Goal: Information Seeking & Learning: Compare options

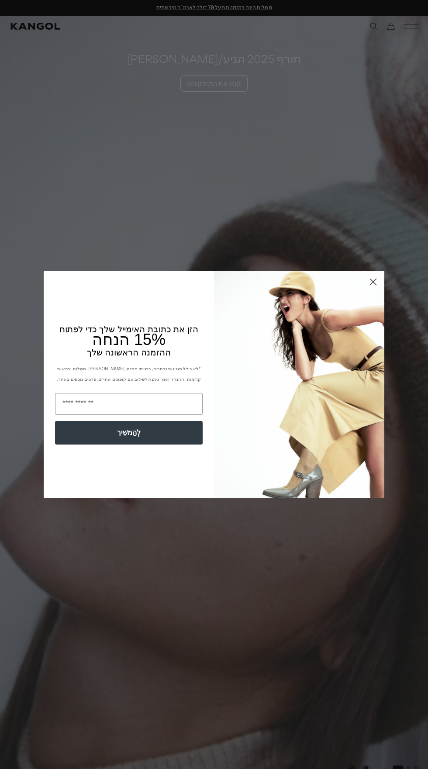
click at [373, 282] on icon "סגור את תיבת הדו-שיח" at bounding box center [373, 282] width 6 height 6
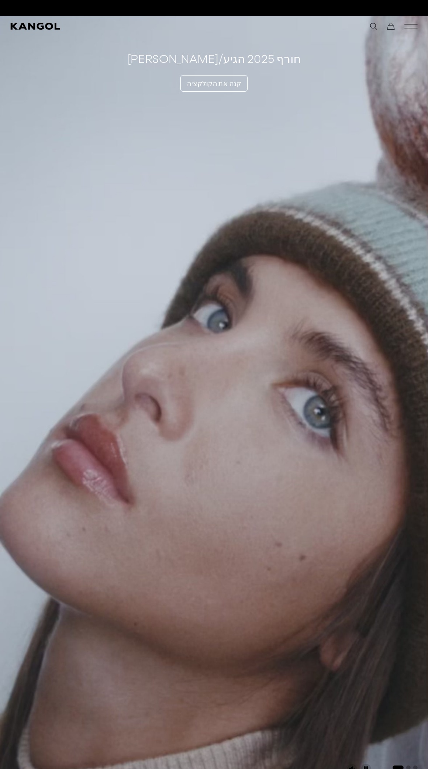
scroll to position [0, 180]
click at [194, 85] on font "קנה את הקולקציה" at bounding box center [214, 83] width 54 height 9
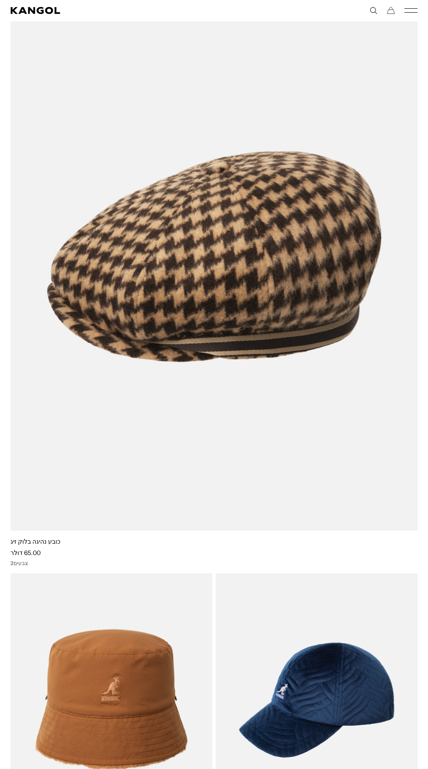
scroll to position [734, 0]
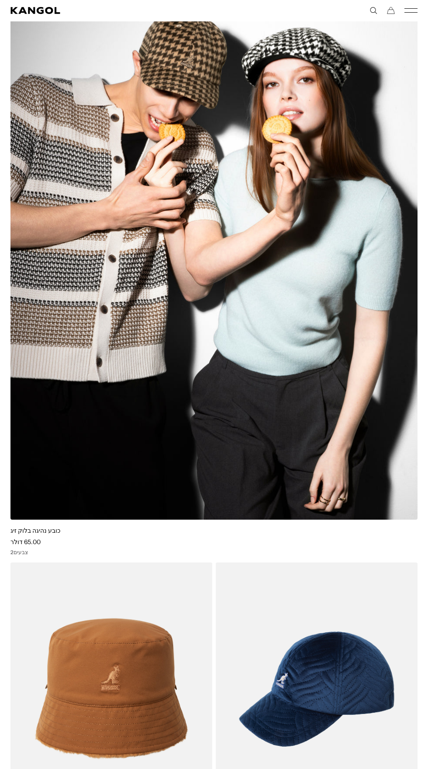
click at [41, 453] on img at bounding box center [213, 246] width 407 height 548
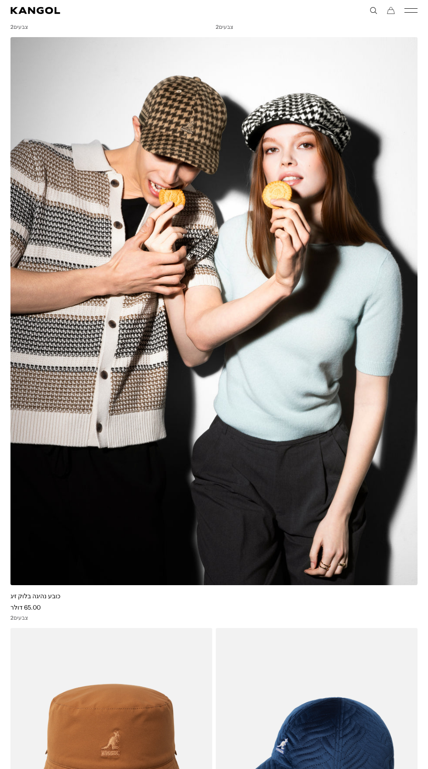
scroll to position [0, 0]
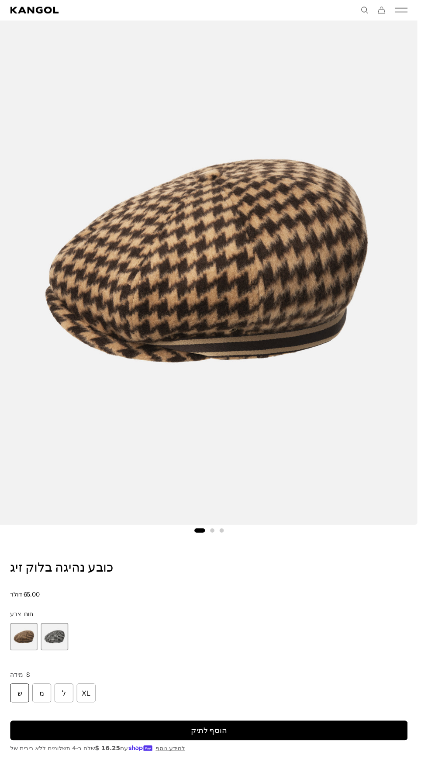
scroll to position [73, 0]
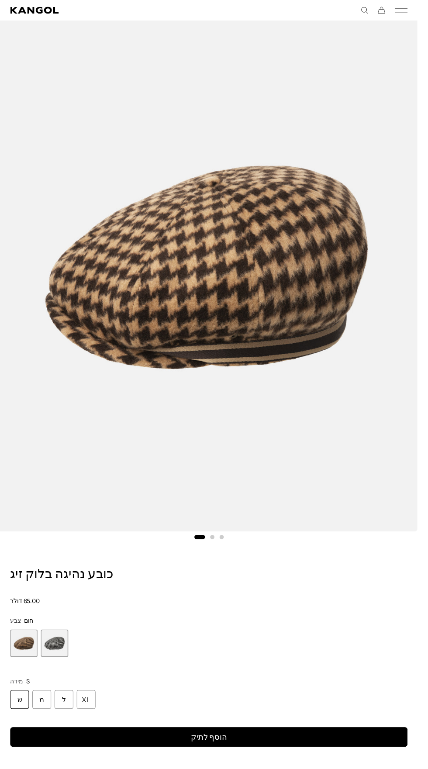
click at [49, 662] on span "2 מתוך 2" at bounding box center [56, 659] width 28 height 28
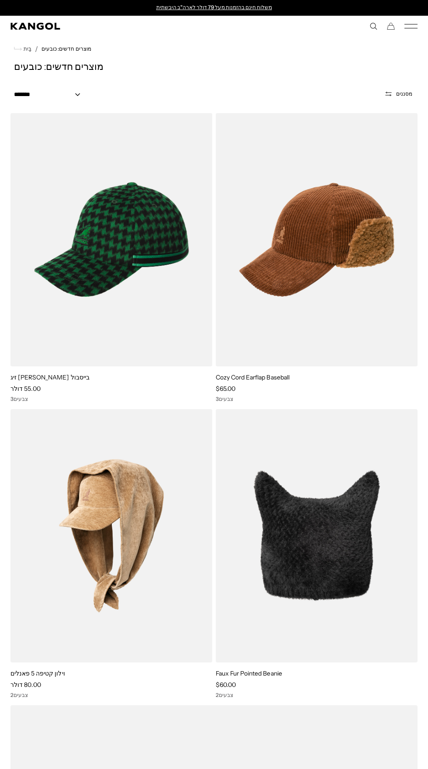
click at [411, 26] on icon "תפריט נייד" at bounding box center [410, 26] width 13 height 8
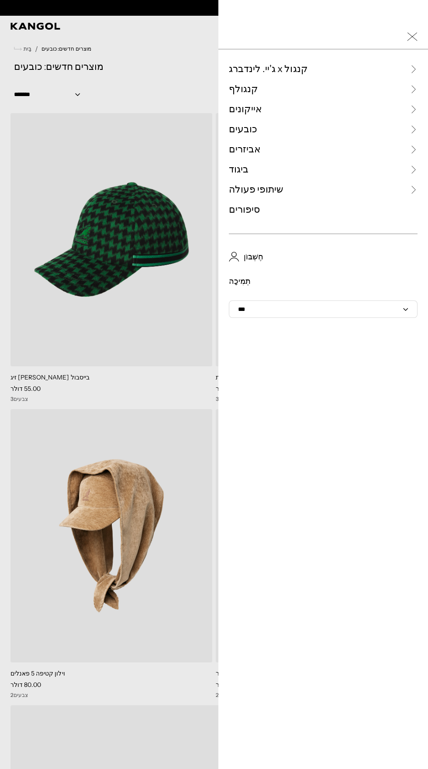
scroll to position [0, 180]
click at [233, 130] on font "כובעים" at bounding box center [243, 129] width 28 height 12
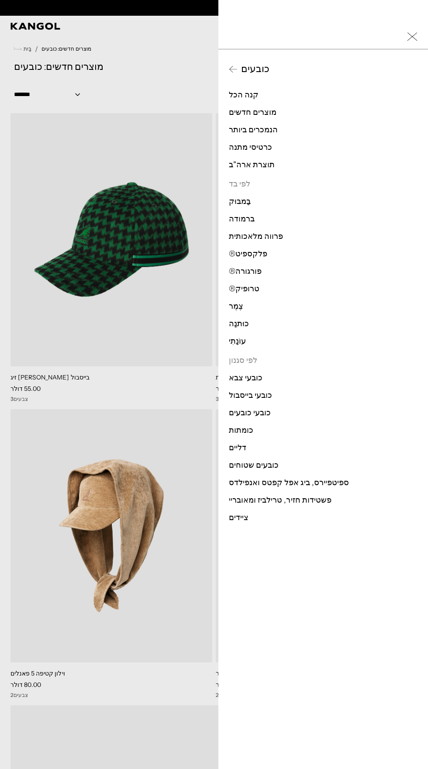
scroll to position [0, 0]
click at [238, 464] on font "כובעים שטוחים" at bounding box center [254, 465] width 50 height 10
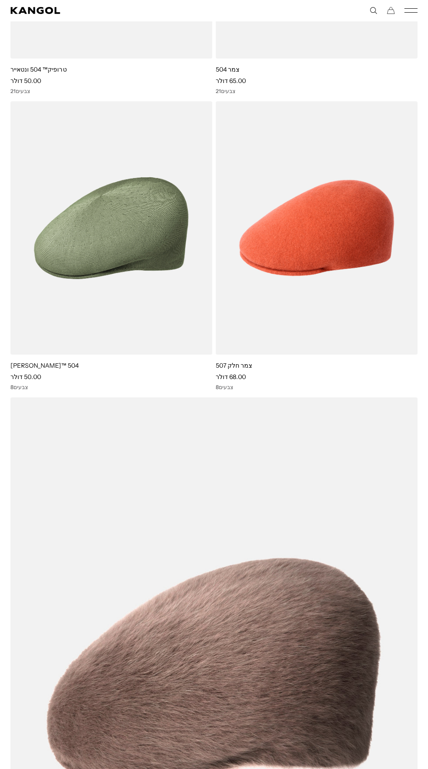
scroll to position [0, 180]
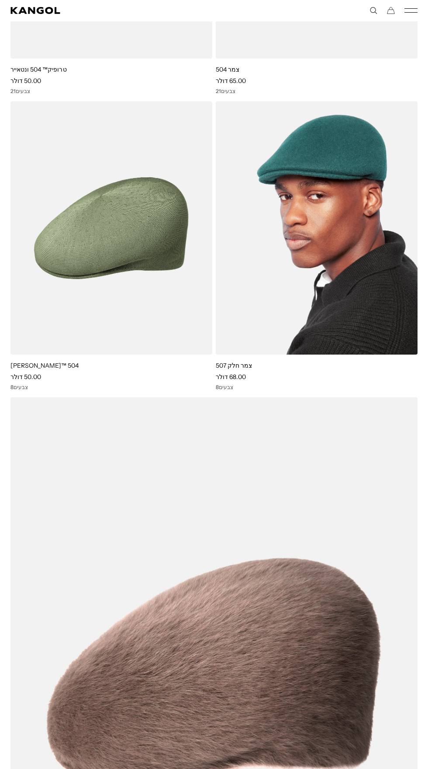
click at [283, 284] on img at bounding box center [317, 227] width 202 height 253
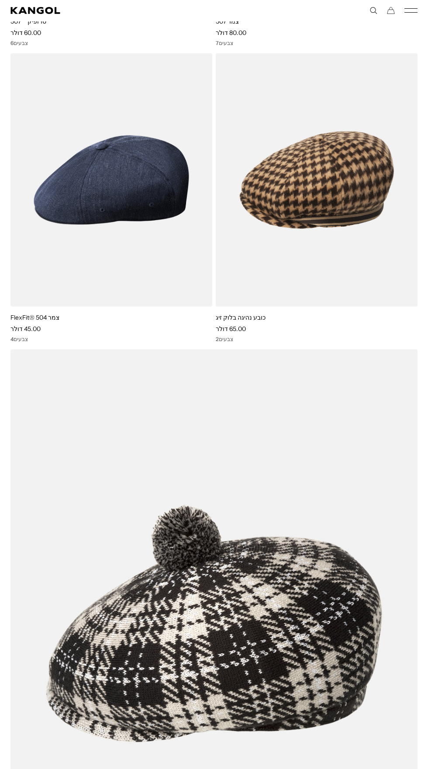
scroll to position [1540, 0]
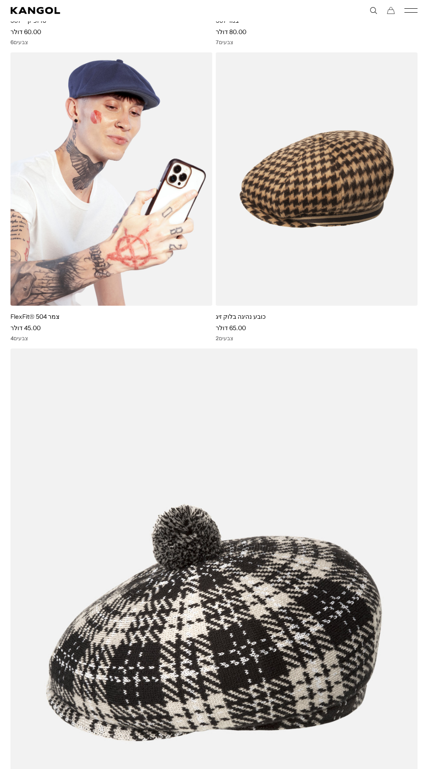
click at [72, 268] on img at bounding box center [111, 178] width 202 height 253
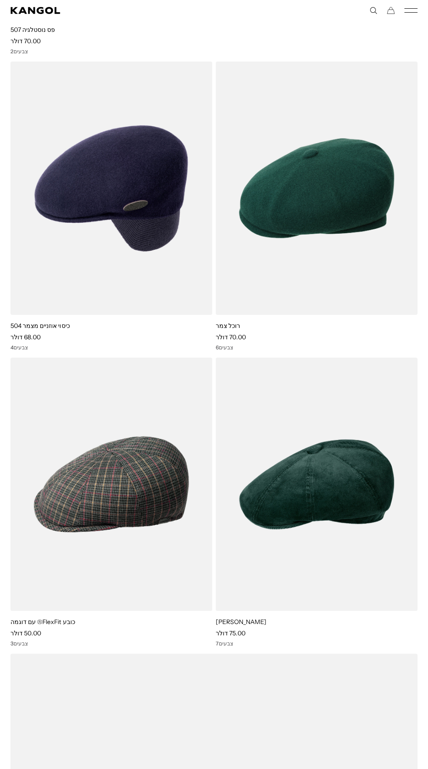
scroll to position [0, 0]
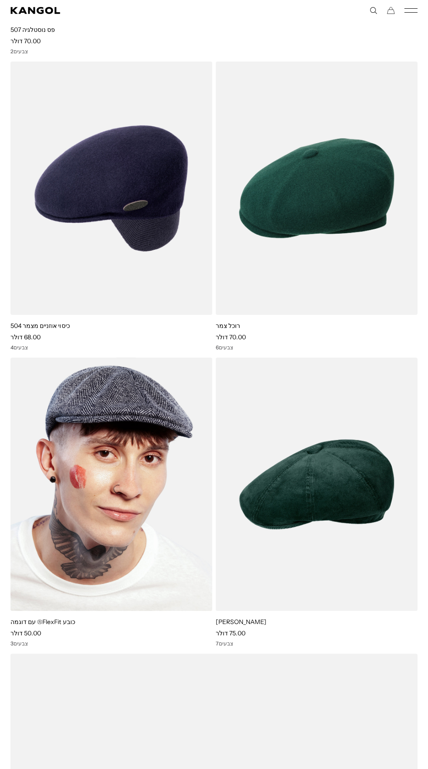
click at [52, 563] on img at bounding box center [111, 484] width 202 height 253
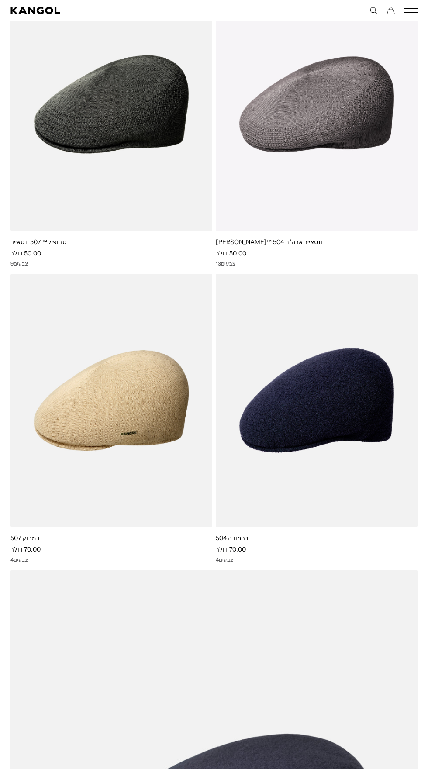
scroll to position [6051, 0]
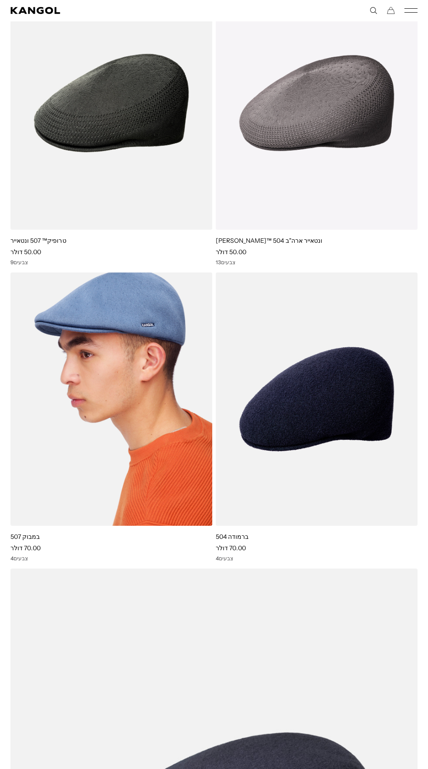
click at [52, 475] on img at bounding box center [111, 398] width 202 height 253
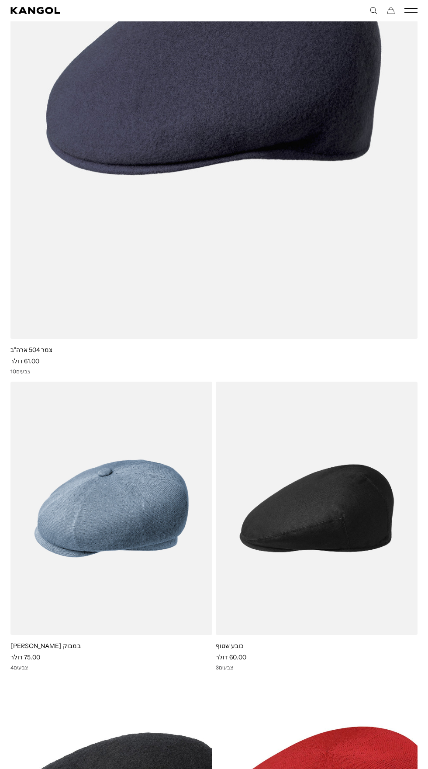
scroll to position [6835, 0]
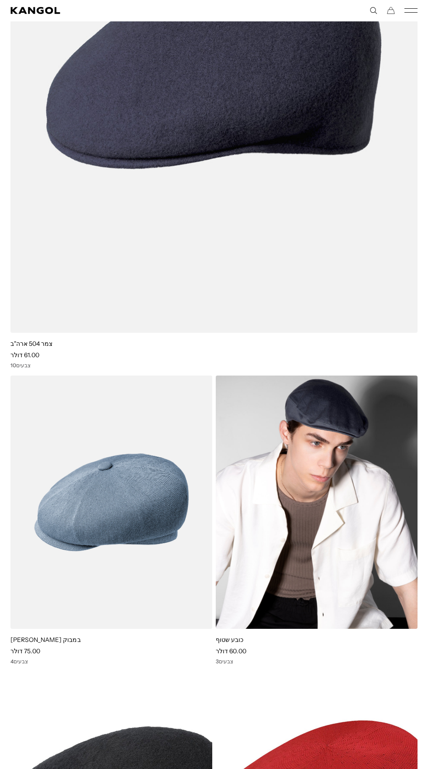
click at [374, 618] on img at bounding box center [317, 502] width 202 height 253
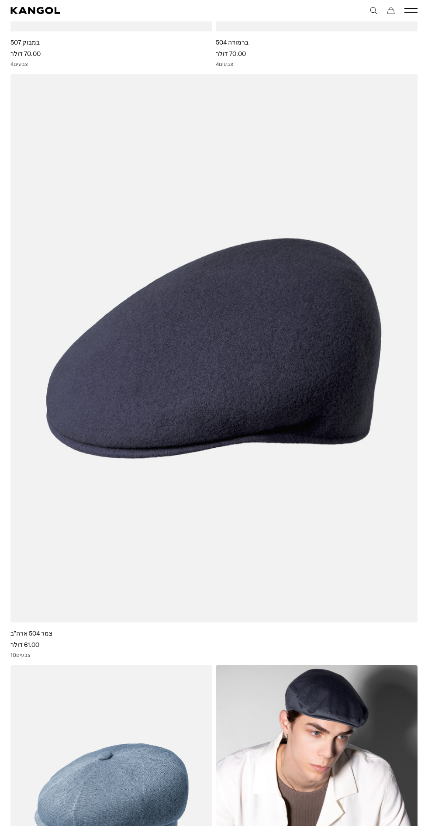
scroll to position [0, 0]
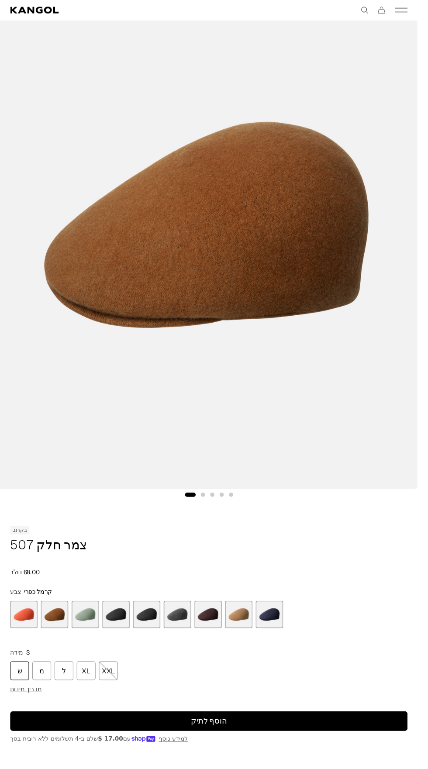
scroll to position [0, 180]
click at [24, 640] on span "1 מתוך 9" at bounding box center [24, 630] width 28 height 28
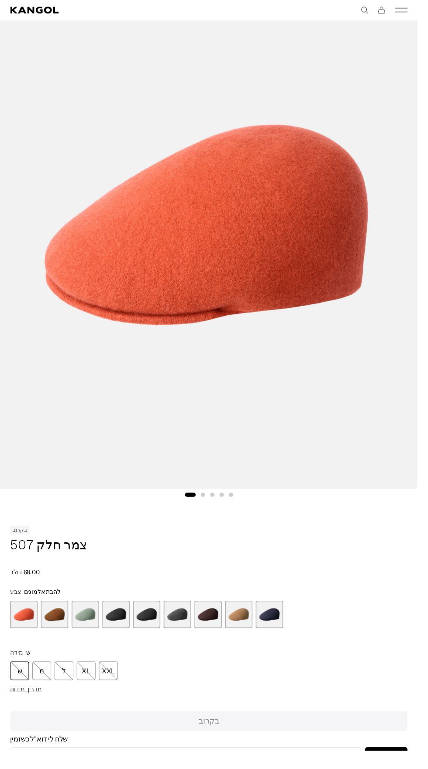
click at [63, 629] on span "2 מתוך 9" at bounding box center [56, 630] width 28 height 28
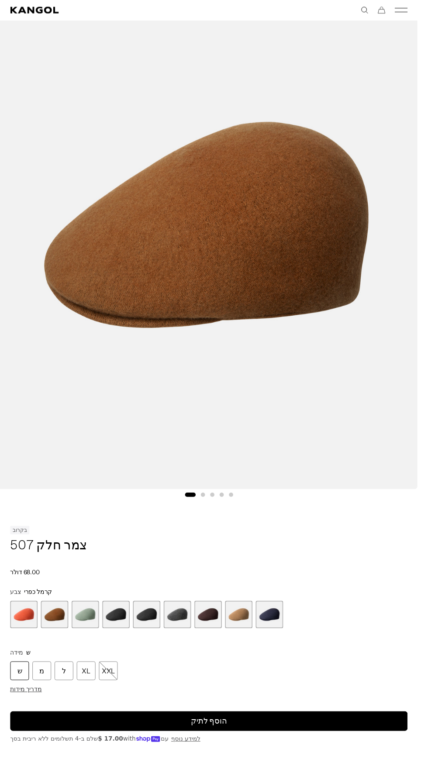
click at [91, 632] on span "3 מתוך 9" at bounding box center [87, 630] width 28 height 28
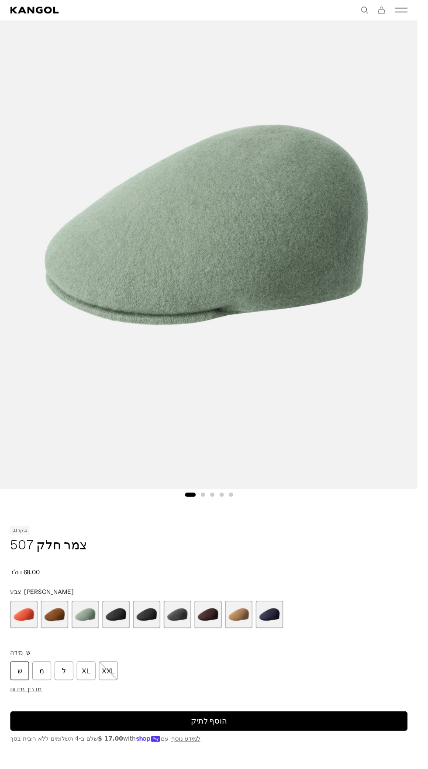
scroll to position [0, 180]
click at [122, 632] on span "4 מתוך 9" at bounding box center [119, 630] width 28 height 28
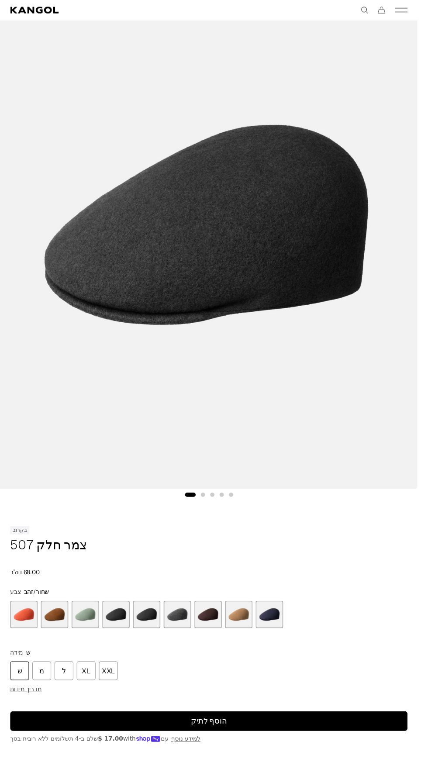
click at [153, 631] on span "5 מתוך 9" at bounding box center [150, 630] width 28 height 28
click at [175, 634] on span "6 מתוך 9" at bounding box center [182, 630] width 28 height 28
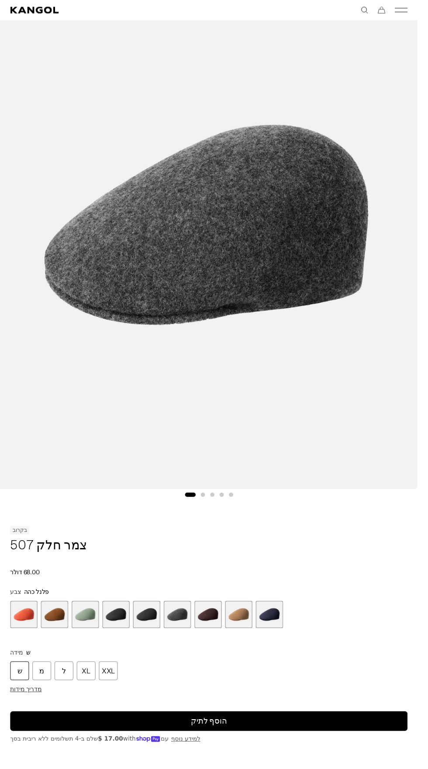
click at [214, 632] on span "7 מתוך 9" at bounding box center [213, 630] width 28 height 28
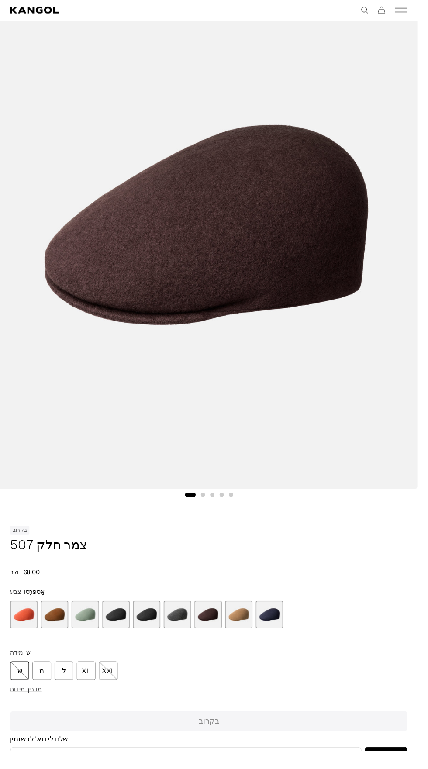
scroll to position [0, 180]
click at [250, 638] on span "8 מתוך 9" at bounding box center [245, 630] width 28 height 28
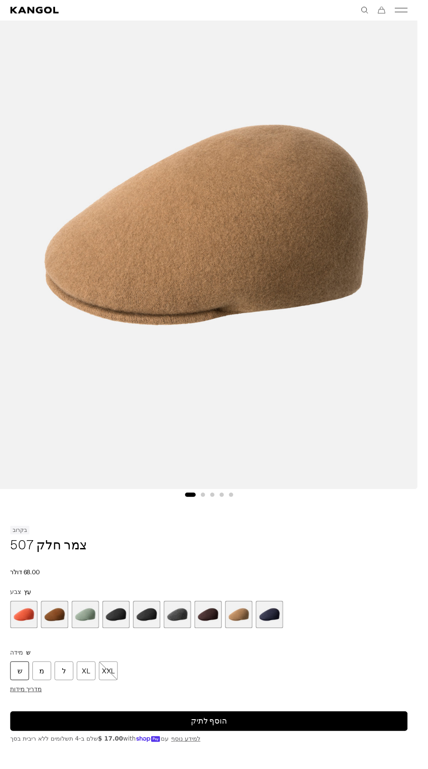
click at [275, 634] on span "9 מתוך 9" at bounding box center [276, 630] width 28 height 28
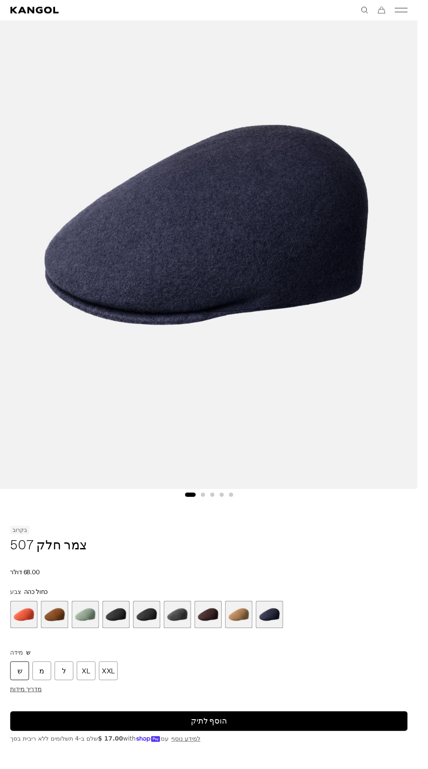
scroll to position [0, 180]
click at [47, 640] on span "2 מתוך 9" at bounding box center [56, 630] width 28 height 28
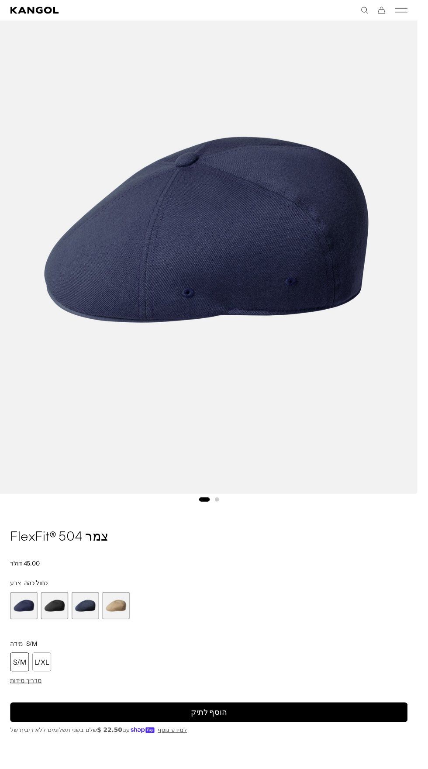
scroll to position [130, 0]
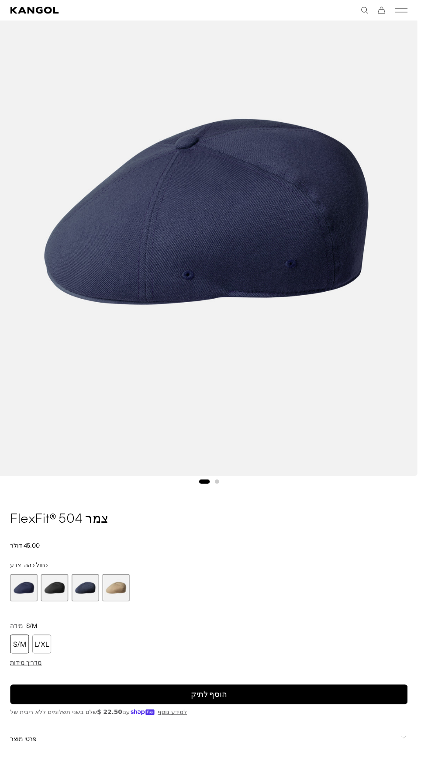
click at [26, 604] on span "1 מתוך 4" at bounding box center [24, 602] width 28 height 28
click at [61, 614] on span "2 מתוך 4" at bounding box center [56, 602] width 28 height 28
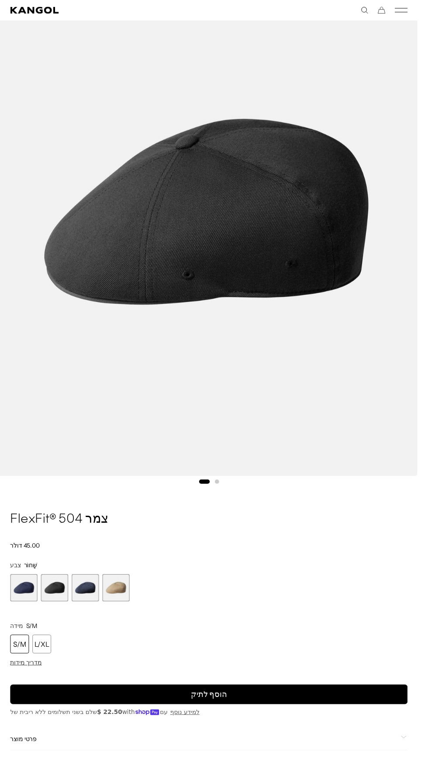
click at [29, 604] on span "1 מתוך 4" at bounding box center [24, 602] width 28 height 28
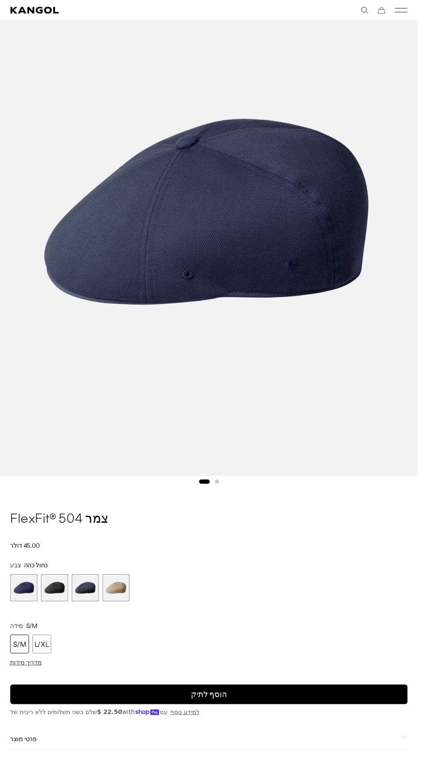
click at [88, 609] on span "3 מתוך 4" at bounding box center [87, 602] width 28 height 28
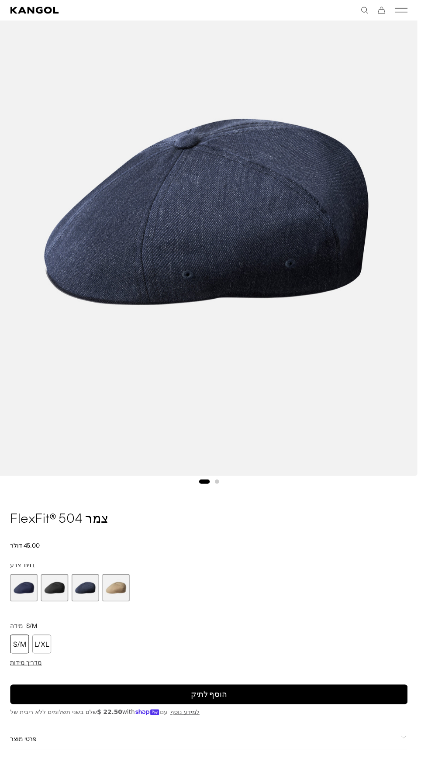
scroll to position [0, 180]
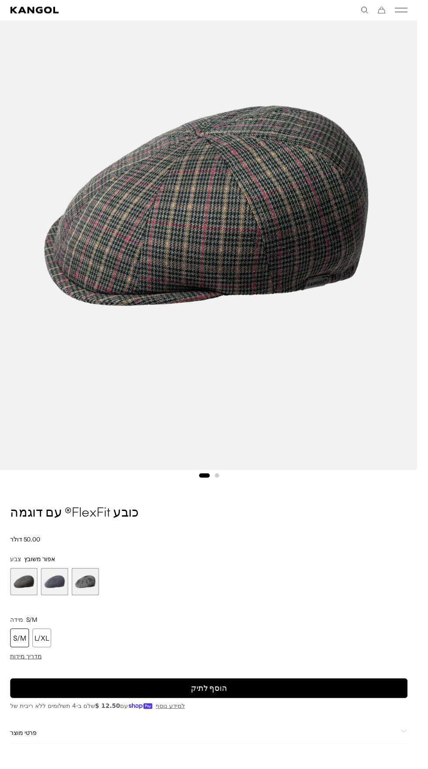
scroll to position [136, 0]
click at [52, 595] on span "2 מתוך 3" at bounding box center [56, 596] width 28 height 28
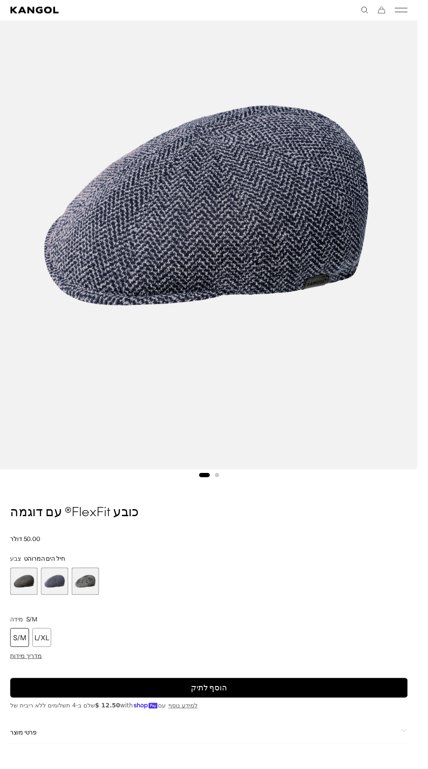
click at [30, 592] on span "1 מתוך 3" at bounding box center [24, 596] width 28 height 28
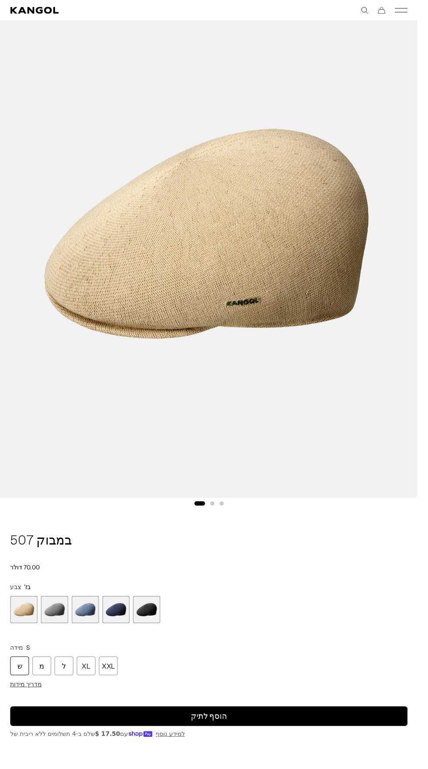
click at [54, 626] on span "2 מתוך 5" at bounding box center [56, 624] width 28 height 28
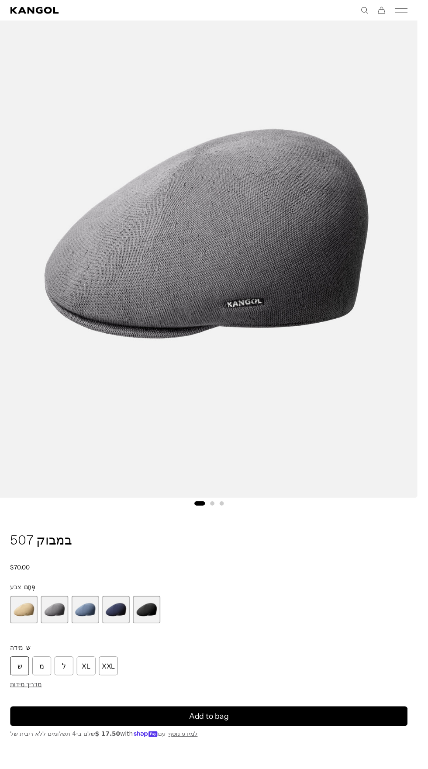
scroll to position [0, 180]
click at [92, 635] on span "3 מתוך 5" at bounding box center [87, 624] width 28 height 28
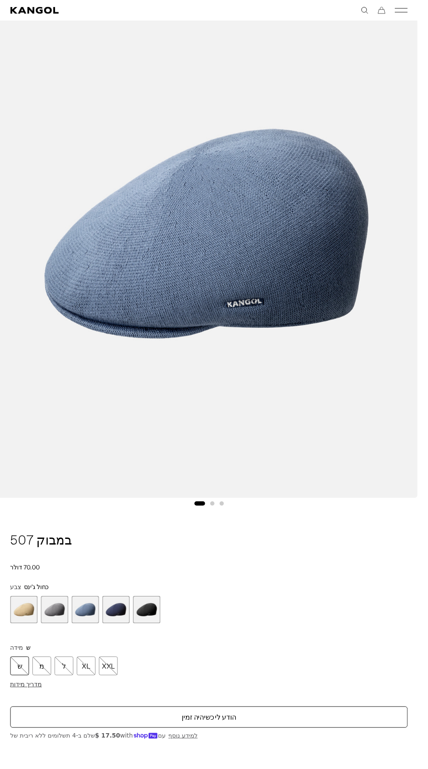
click at [117, 624] on span "4 מתוך 5" at bounding box center [119, 624] width 28 height 28
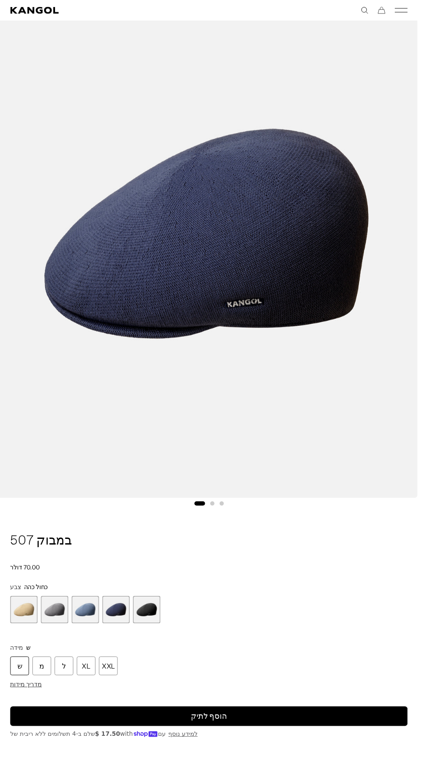
scroll to position [0, 180]
click at [142, 636] on span "5 מתוך 5" at bounding box center [150, 624] width 28 height 28
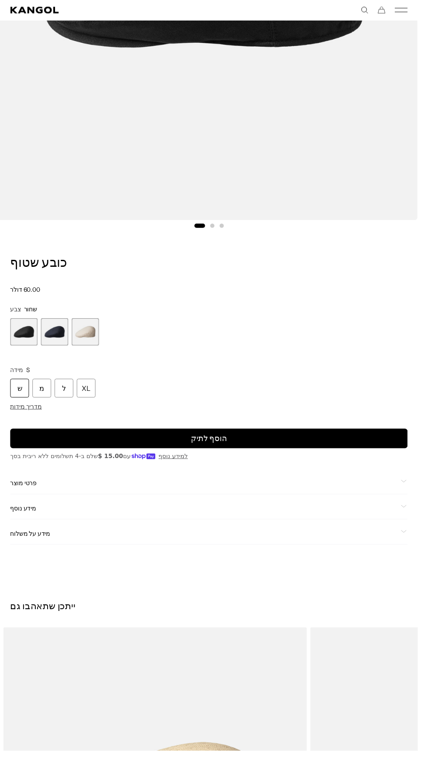
scroll to position [0, 180]
click at [65, 336] on span "2 מתוך 3" at bounding box center [56, 340] width 28 height 28
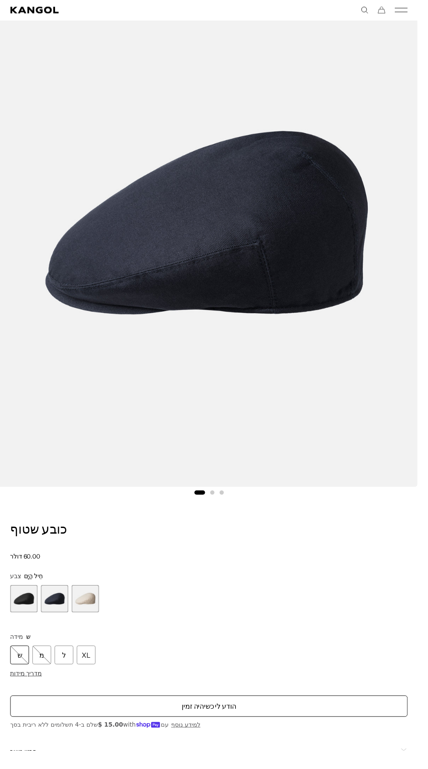
click at [89, 622] on span "3 מתוך 3" at bounding box center [87, 614] width 28 height 28
